Goal: Task Accomplishment & Management: Use online tool/utility

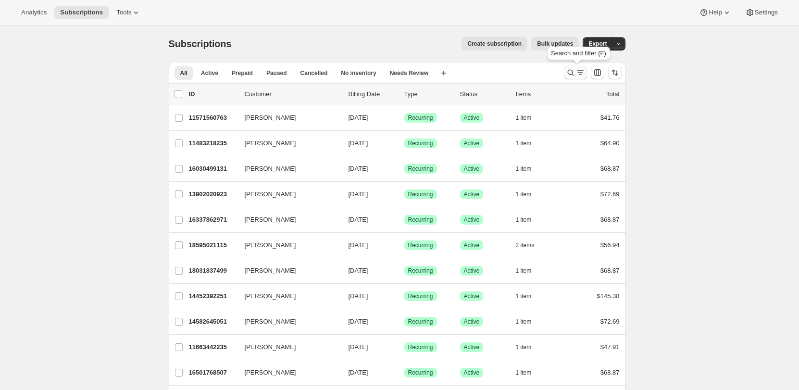
click at [571, 67] on button "Search and filter results" at bounding box center [575, 72] width 23 height 13
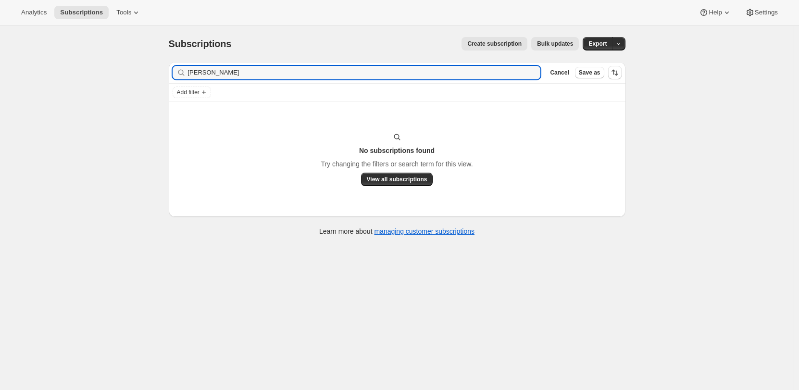
drag, startPoint x: 236, startPoint y: 74, endPoint x: 148, endPoint y: 76, distance: 88.0
click at [148, 76] on div "Subscriptions. This page is ready Subscriptions Create subscription Bulk update…" at bounding box center [396, 220] width 793 height 390
type input "sgorin"
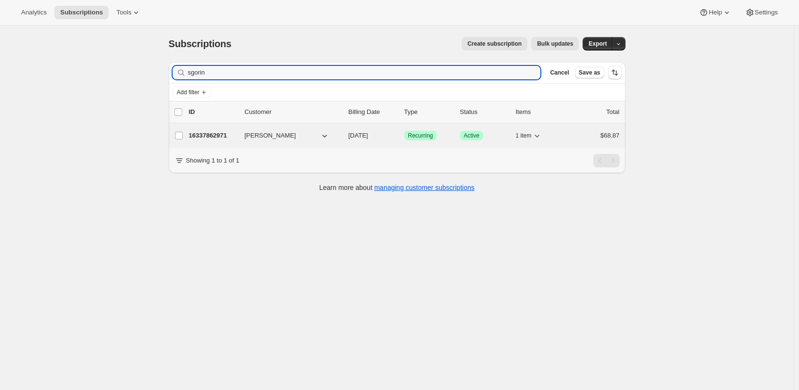
click at [241, 136] on div "16337862971 [PERSON_NAME] [DATE] Success Recurring Success Active 1 item $68.87" at bounding box center [404, 135] width 431 height 13
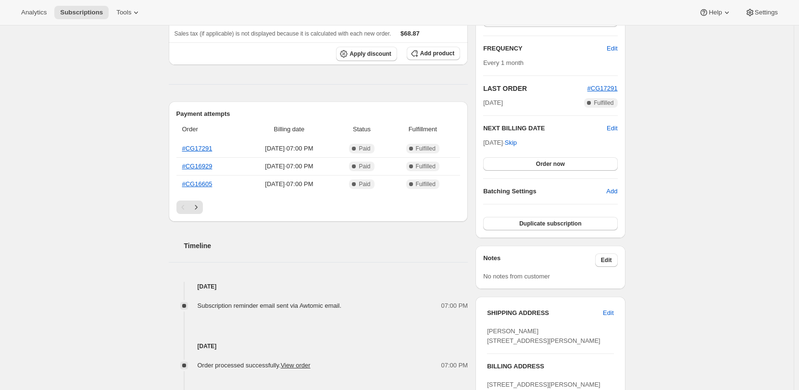
scroll to position [192, 0]
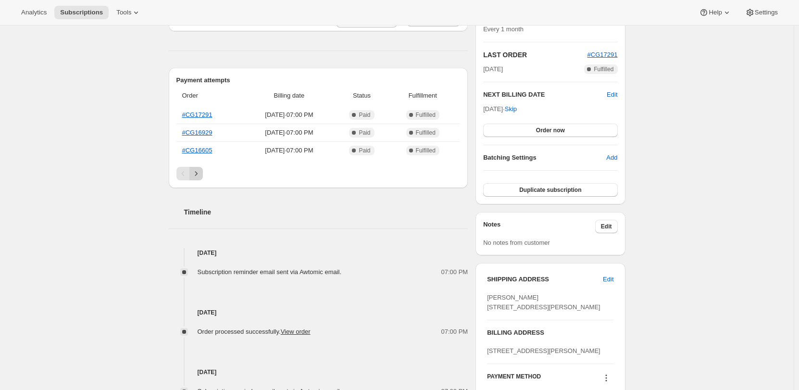
click at [201, 173] on icon "Next" at bounding box center [196, 174] width 10 height 10
click at [200, 173] on icon "Next" at bounding box center [196, 174] width 10 height 10
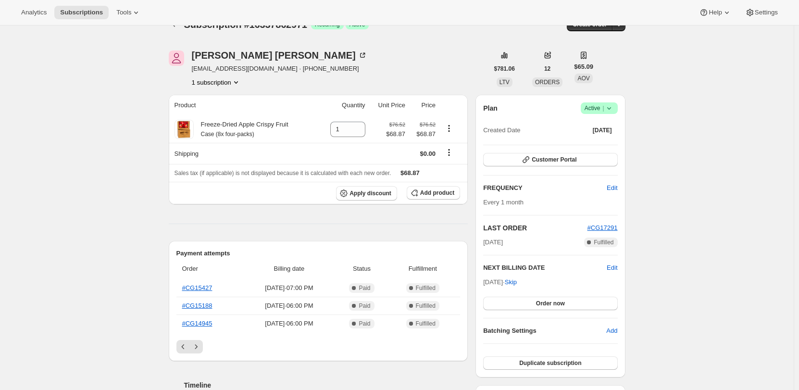
scroll to position [0, 0]
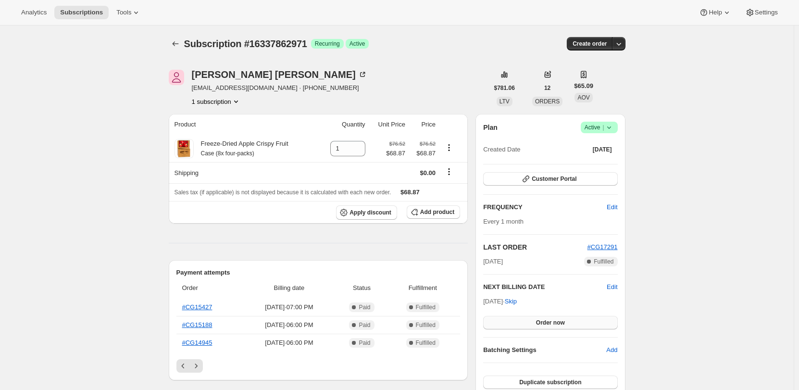
click at [550, 323] on span "Order now" at bounding box center [550, 323] width 29 height 8
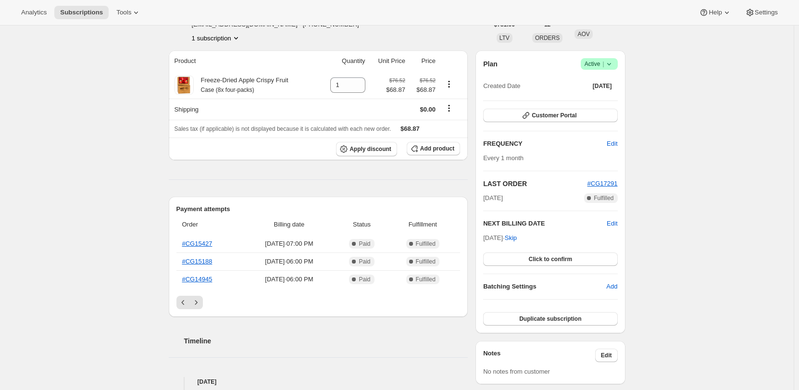
scroll to position [192, 0]
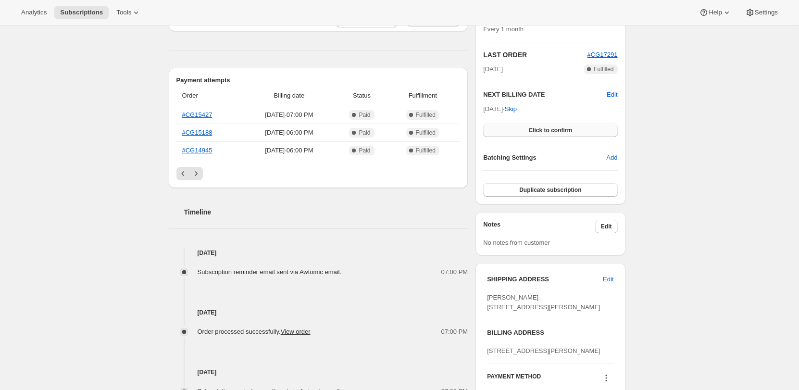
click at [544, 128] on span "Click to confirm" at bounding box center [550, 130] width 44 height 8
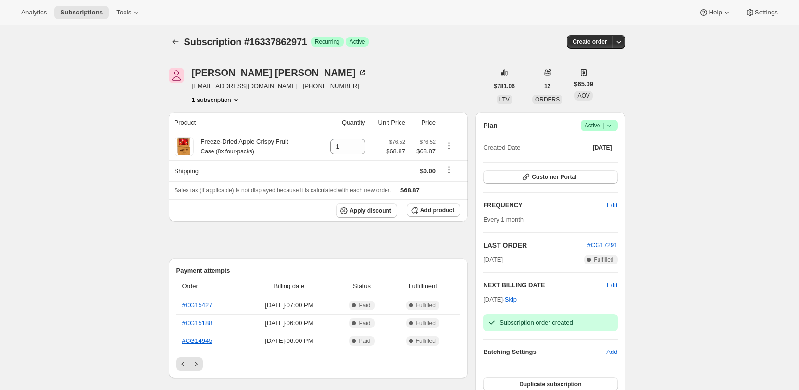
scroll to position [0, 0]
